Goal: Task Accomplishment & Management: Use online tool/utility

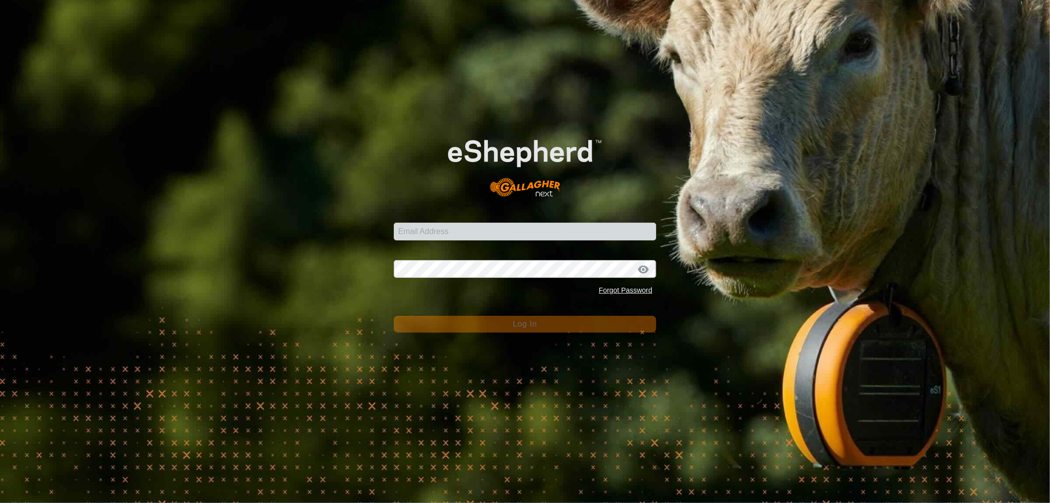
click at [417, 223] on div "Email Address" at bounding box center [525, 226] width 262 height 30
click at [417, 228] on input "Email Address" at bounding box center [525, 232] width 262 height 18
type input "[EMAIL_ADDRESS][DOMAIN_NAME]"
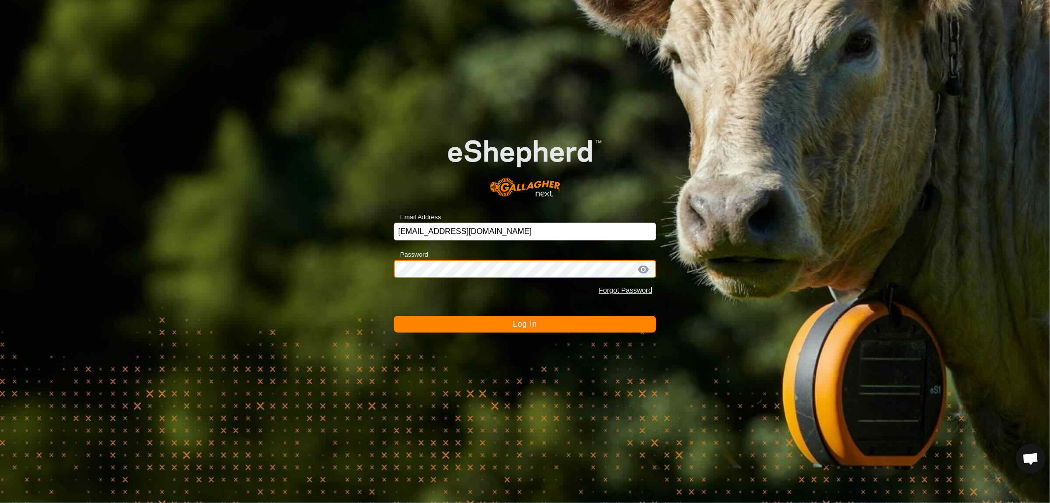
click at [394, 316] on button "Log In" at bounding box center [525, 324] width 262 height 17
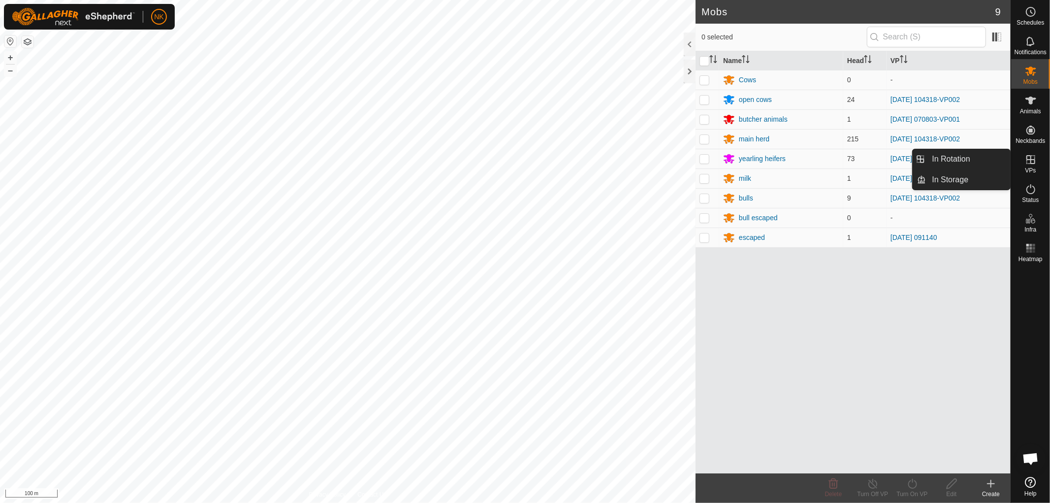
click at [1031, 169] on span "VPs" at bounding box center [1030, 170] width 11 height 6
click at [957, 164] on link "In Rotation" at bounding box center [968, 159] width 84 height 20
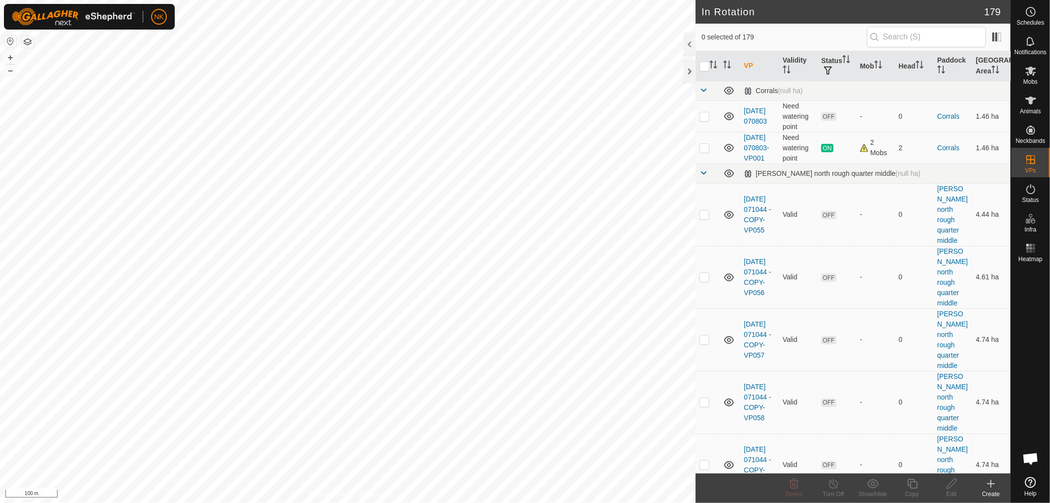
click at [989, 483] on icon at bounding box center [991, 484] width 12 height 12
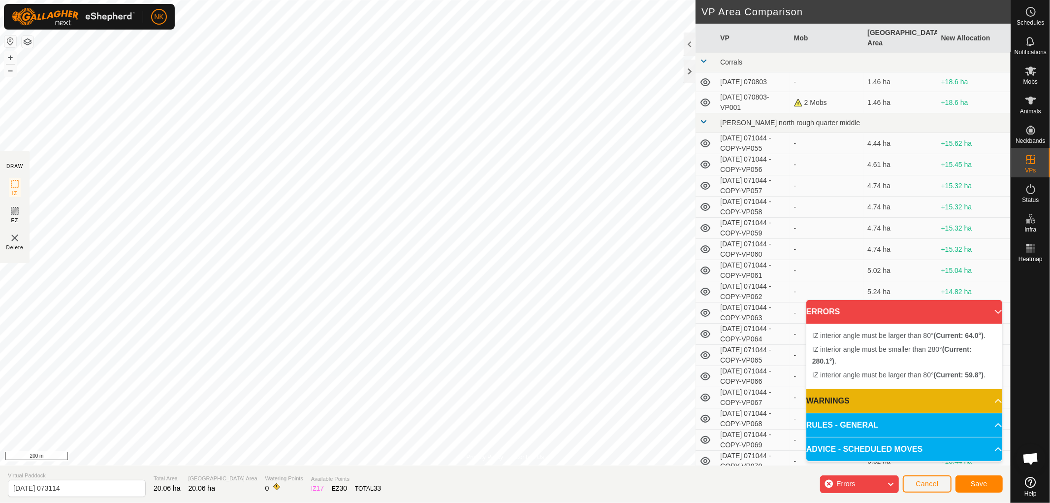
click at [902, 478] on div "Errors Cancel Save" at bounding box center [911, 484] width 183 height 25
click at [921, 479] on button "Cancel" at bounding box center [927, 483] width 49 height 17
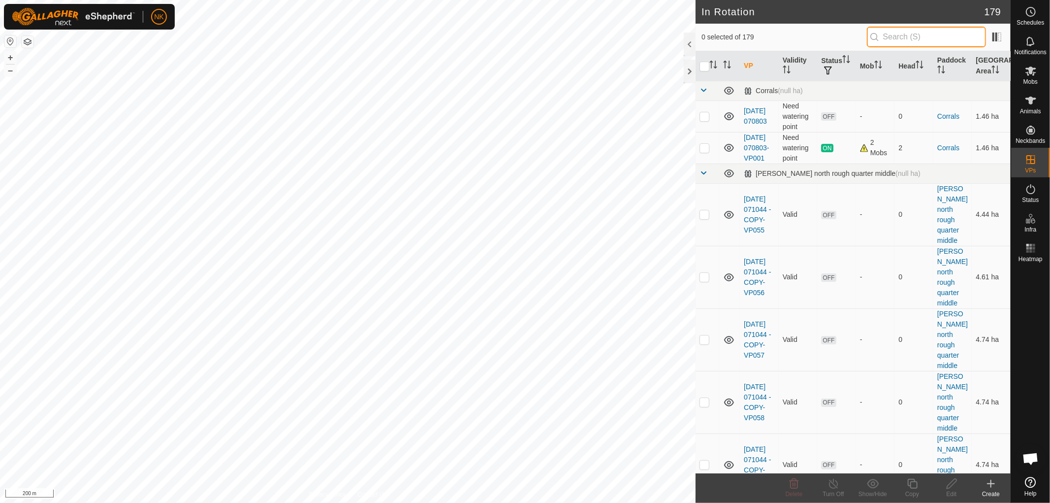
click at [889, 32] on input "text" at bounding box center [926, 37] width 119 height 21
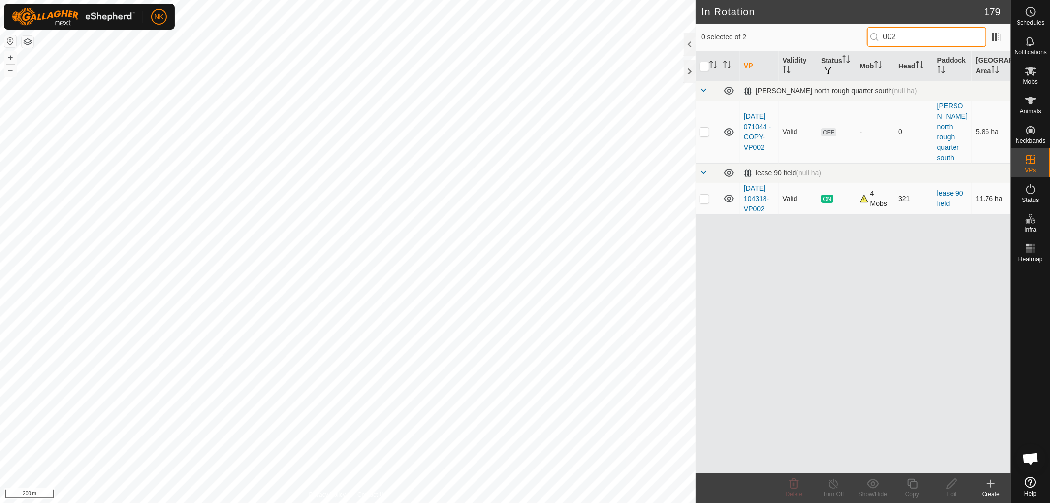
type input "002"
click at [701, 194] on p-checkbox at bounding box center [705, 198] width 10 height 8
checkbox input "true"
click at [906, 484] on icon at bounding box center [912, 484] width 12 height 12
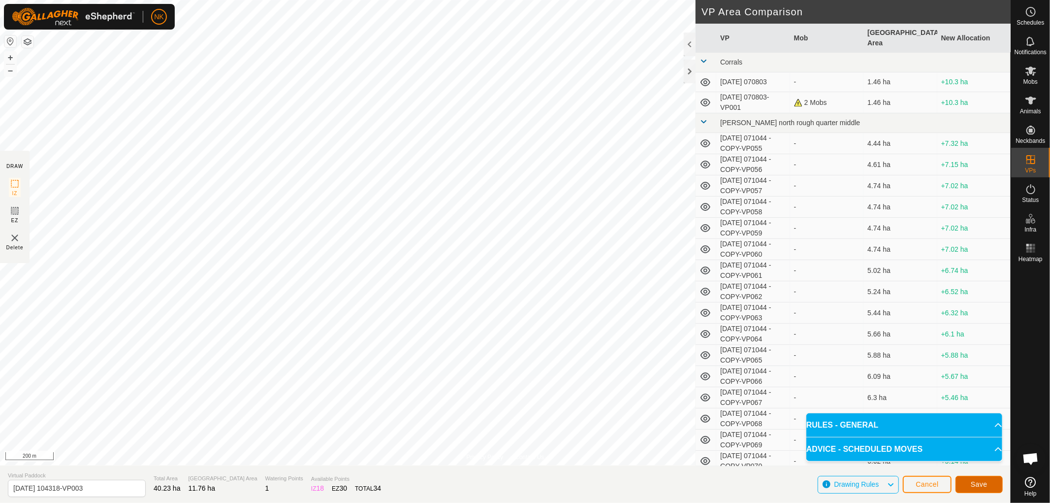
click at [988, 480] on button "Save" at bounding box center [978, 484] width 47 height 17
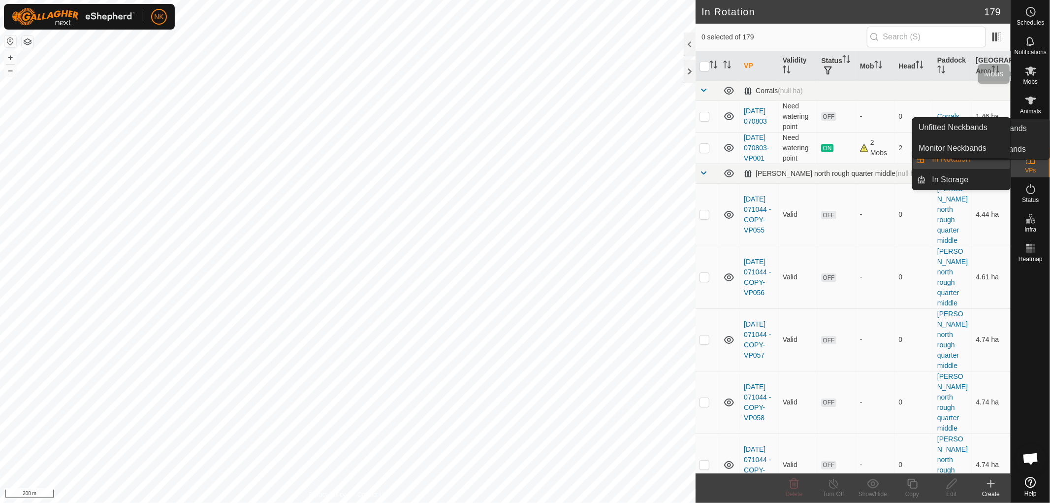
click at [1037, 74] on es-mob-svg-icon at bounding box center [1031, 71] width 18 height 16
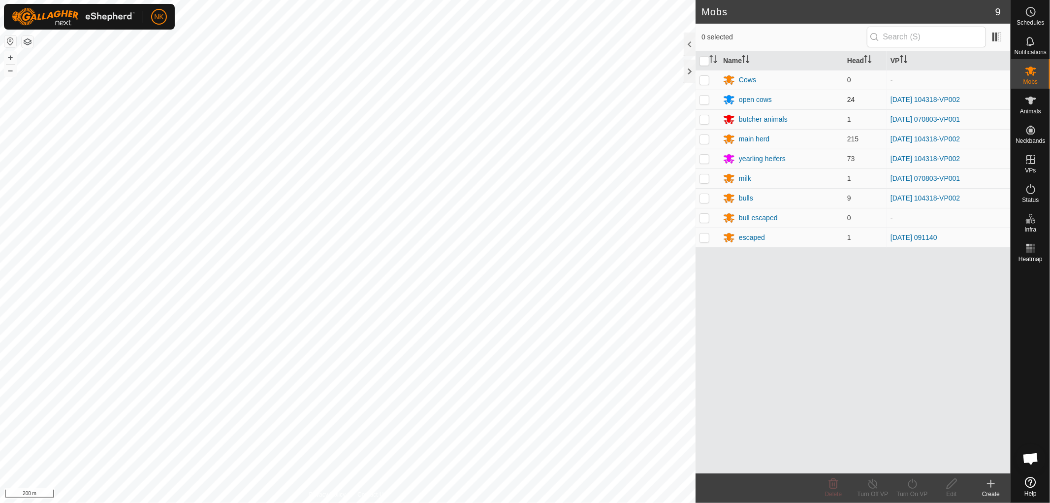
click at [705, 100] on p-checkbox at bounding box center [705, 100] width 10 height 8
checkbox input "true"
click at [702, 139] on p-checkbox at bounding box center [705, 139] width 10 height 8
checkbox input "true"
click at [703, 158] on p-checkbox at bounding box center [705, 159] width 10 height 8
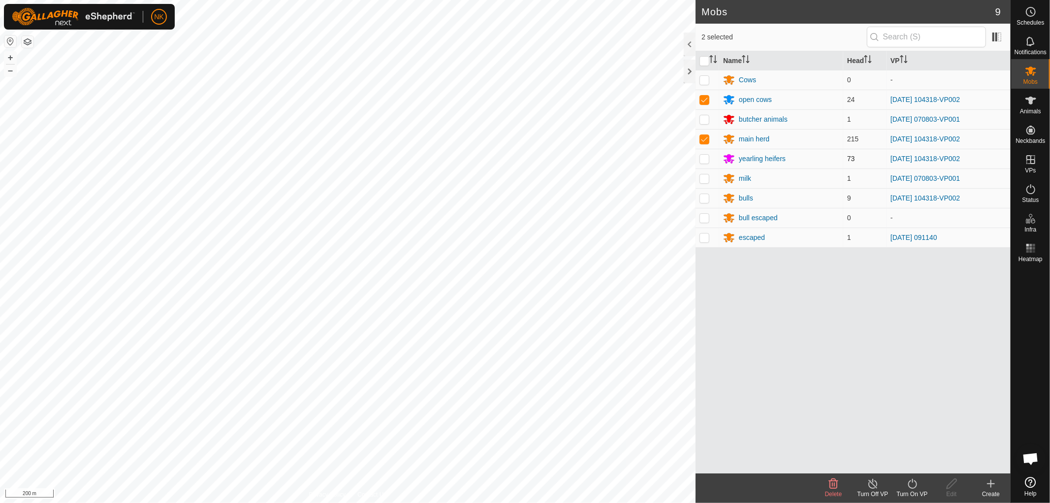
checkbox input "true"
click at [701, 198] on p-checkbox at bounding box center [705, 198] width 10 height 8
checkbox input "true"
click at [914, 481] on icon at bounding box center [912, 484] width 12 height 12
click at [914, 464] on link "Now" at bounding box center [941, 462] width 97 height 20
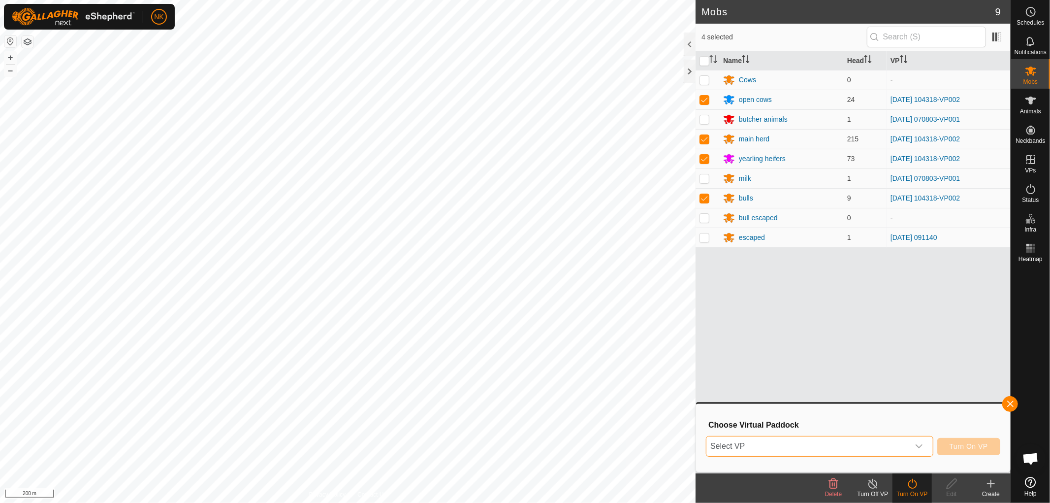
click at [788, 451] on span "Select VP" at bounding box center [807, 446] width 203 height 20
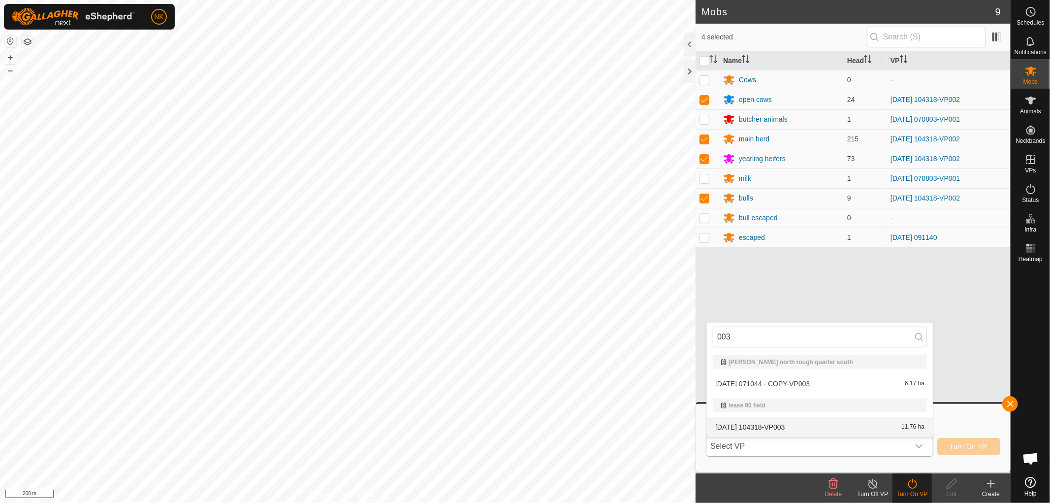
type input "003"
click at [759, 426] on li "[DATE] 104318-VP003 11.76 ha" at bounding box center [820, 427] width 226 height 20
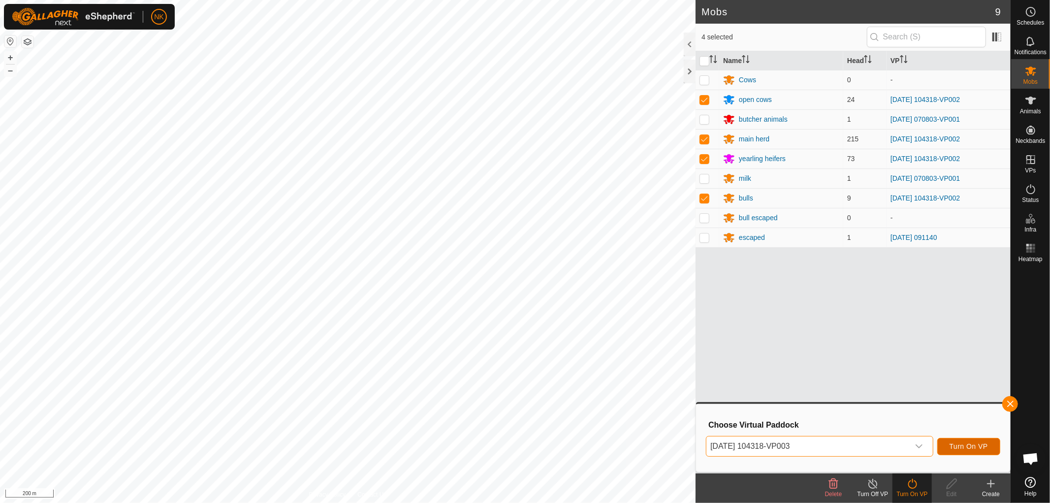
click at [981, 445] on span "Turn On VP" at bounding box center [969, 446] width 38 height 8
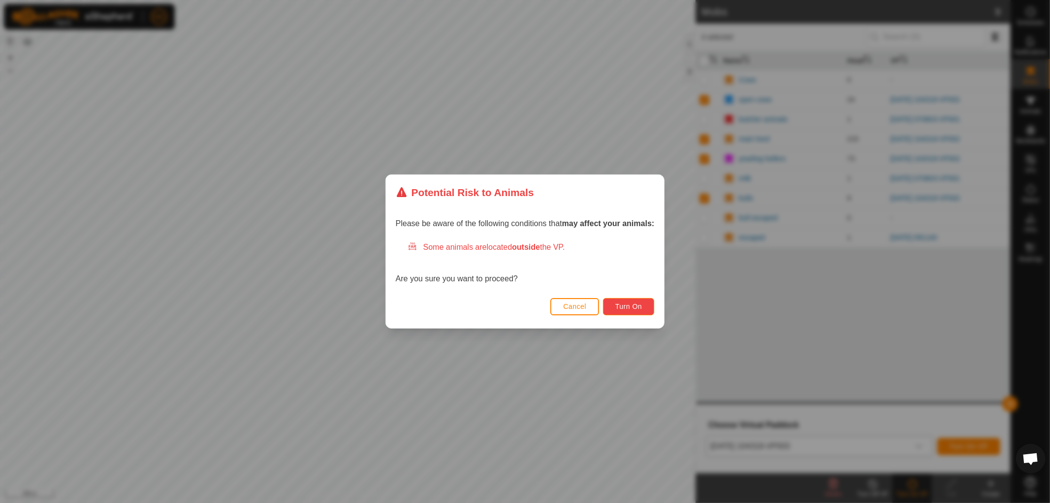
click at [618, 305] on span "Turn On" at bounding box center [628, 306] width 27 height 8
